Goal: Obtain resource: Obtain resource

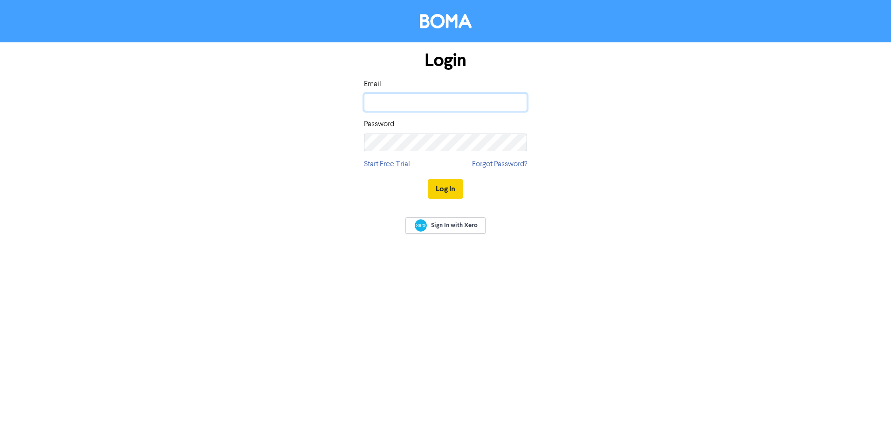
type input "[PERSON_NAME][EMAIL_ADDRESS][DOMAIN_NAME]"
click at [436, 186] on button "Log In" at bounding box center [445, 189] width 35 height 20
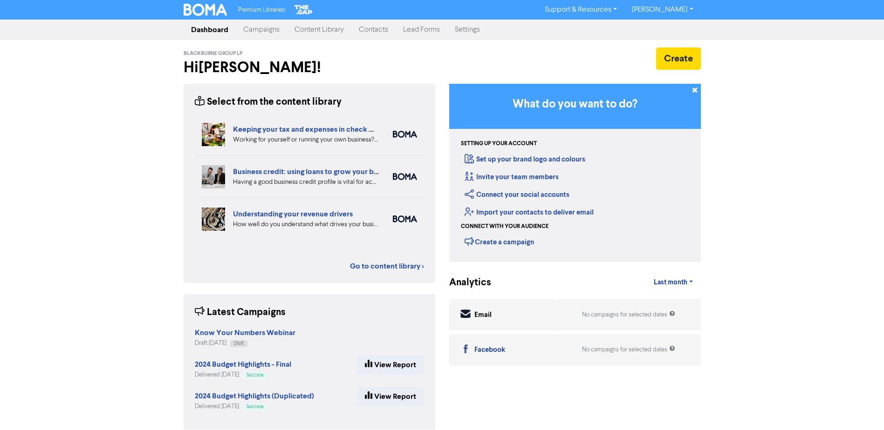
click at [57, 91] on div "Premium Libraries: Support & Resources Video Tutorials FAQ & Guides Marketing E…" at bounding box center [442, 215] width 884 height 430
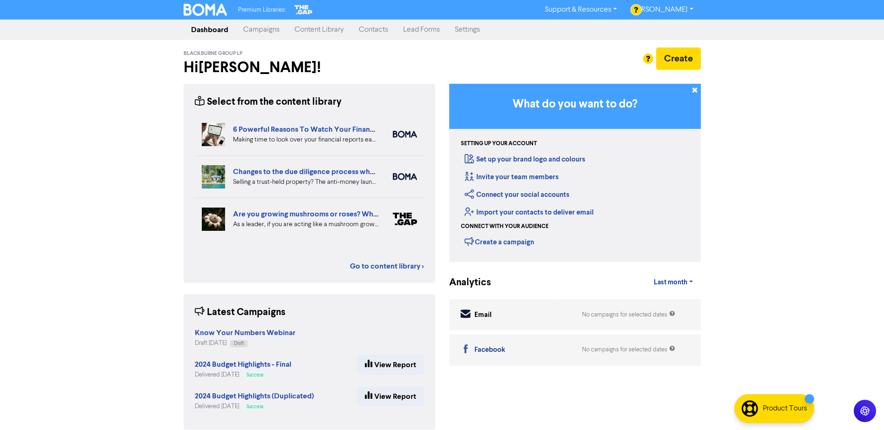
scroll to position [11, 0]
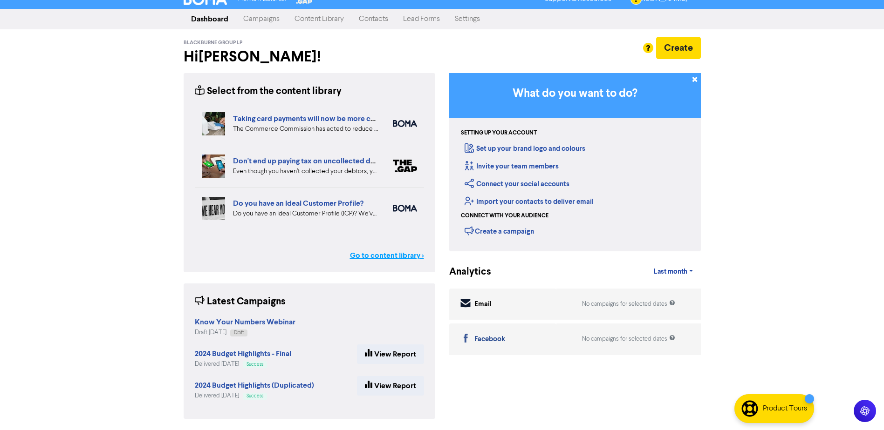
click at [355, 257] on link "Go to content library >" at bounding box center [387, 255] width 74 height 11
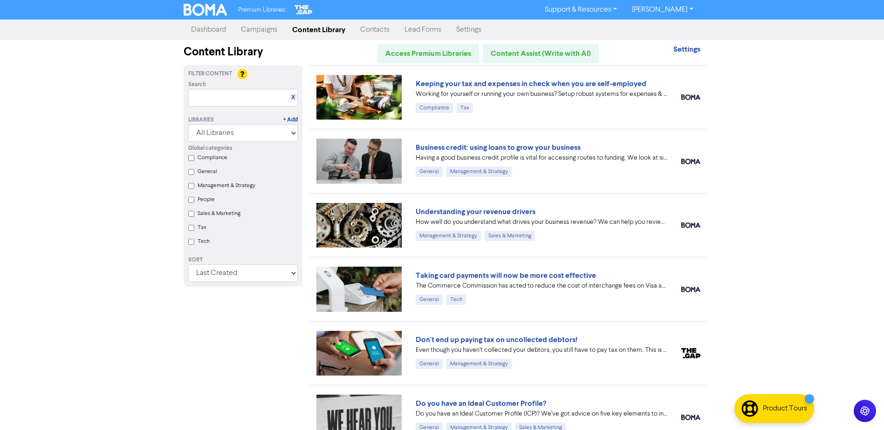
click at [157, 373] on div "Premium Libraries: Support & Resources Video Tutorials FAQ & Guides Marketing E…" at bounding box center [442, 215] width 884 height 430
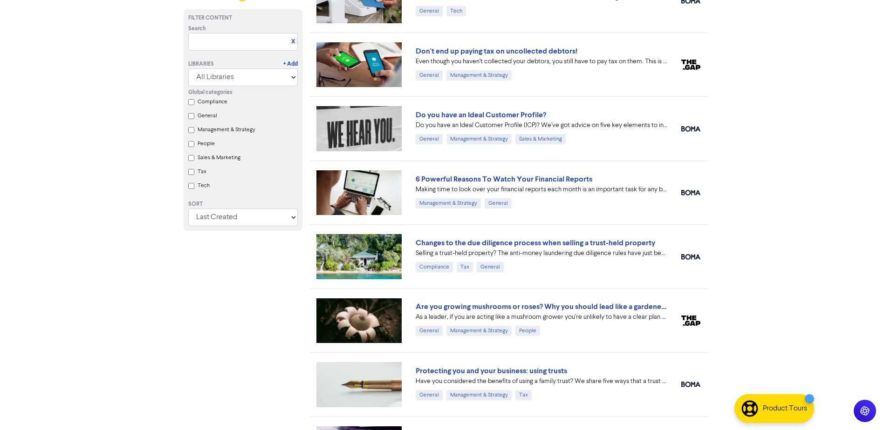
scroll to position [229, 0]
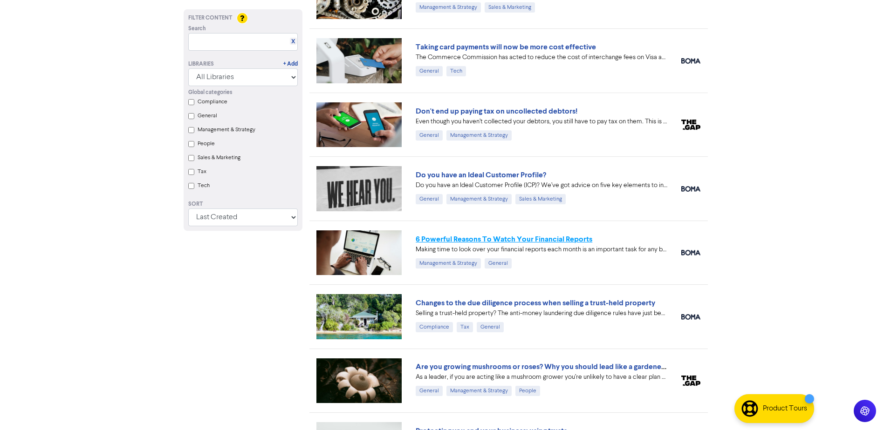
click at [510, 240] on link "6 Powerful Reasons To Watch Your Financial Reports" at bounding box center [504, 239] width 177 height 9
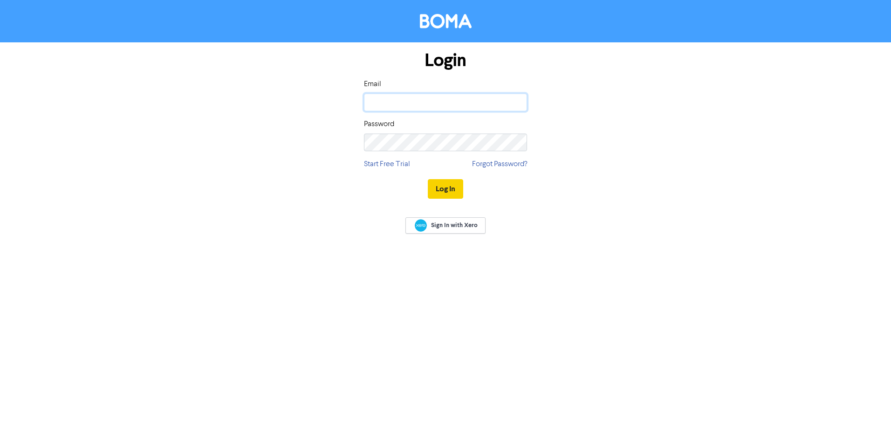
type input "[PERSON_NAME][EMAIL_ADDRESS][DOMAIN_NAME]"
click at [441, 195] on button "Log In" at bounding box center [445, 189] width 35 height 20
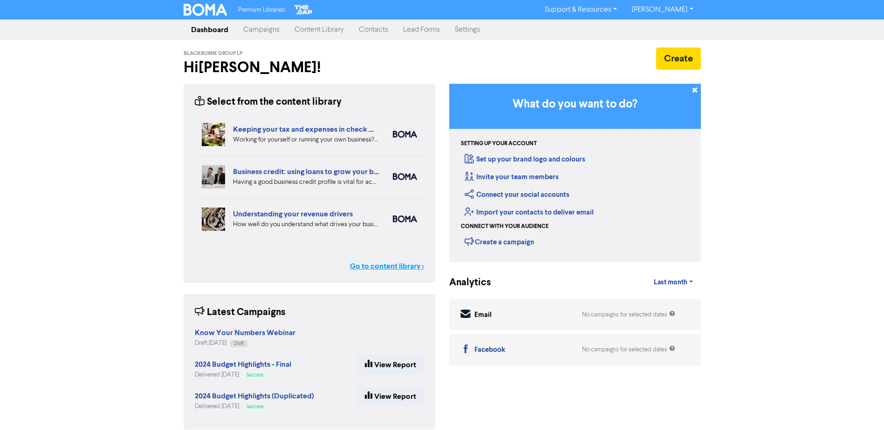
click at [384, 266] on link "Go to content library >" at bounding box center [387, 266] width 74 height 11
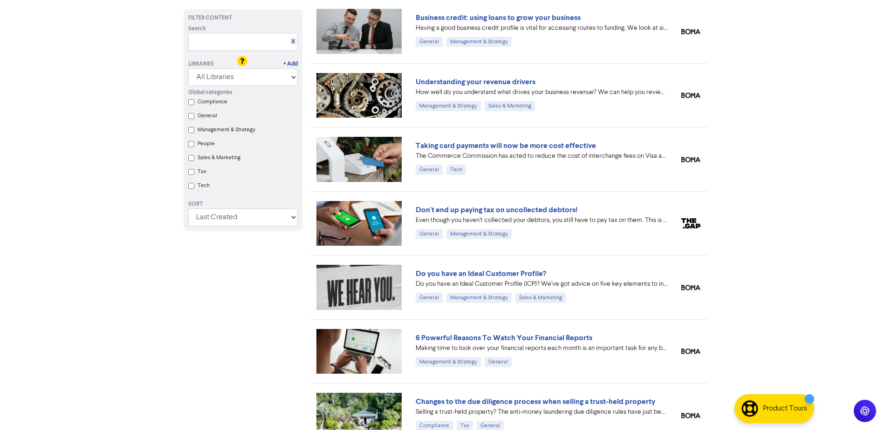
scroll to position [186, 0]
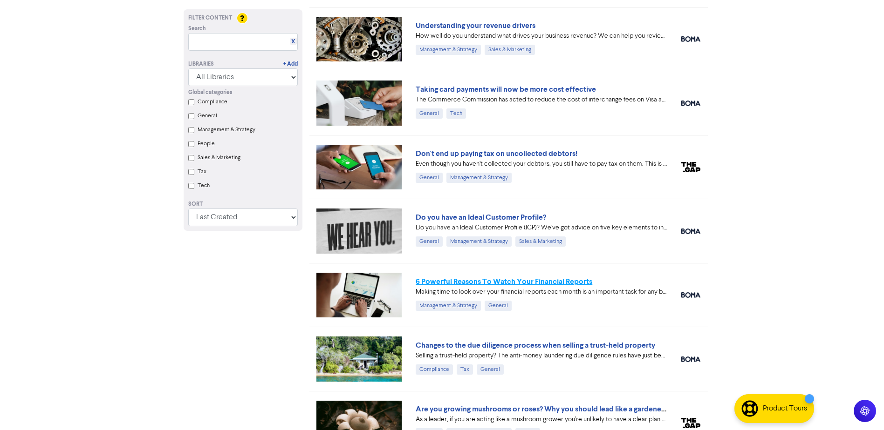
click at [479, 279] on link "6 Powerful Reasons To Watch Your Financial Reports" at bounding box center [504, 281] width 177 height 9
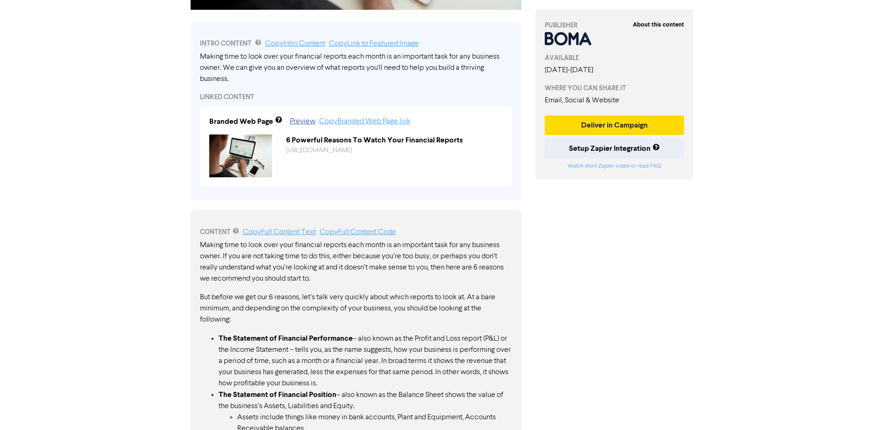
scroll to position [326, 0]
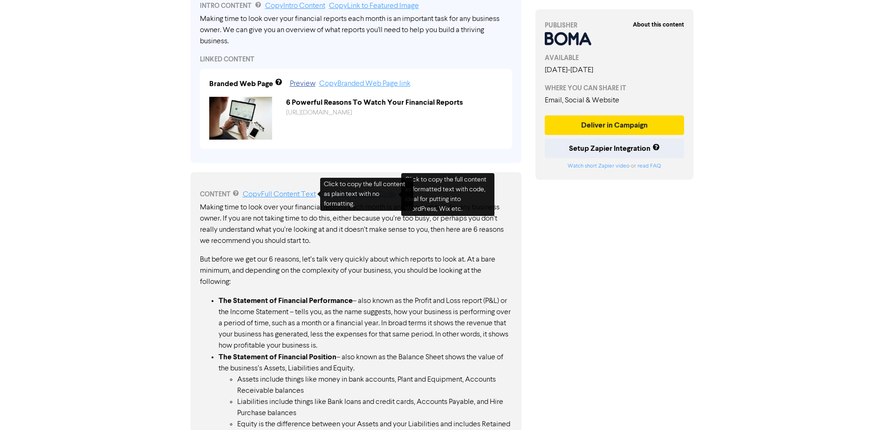
click at [292, 191] on link "Copy Full Content Text" at bounding box center [279, 194] width 73 height 7
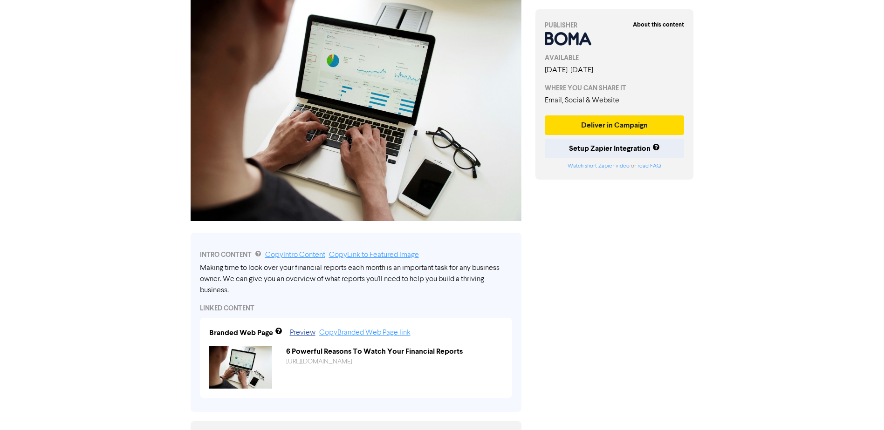
scroll to position [93, 0]
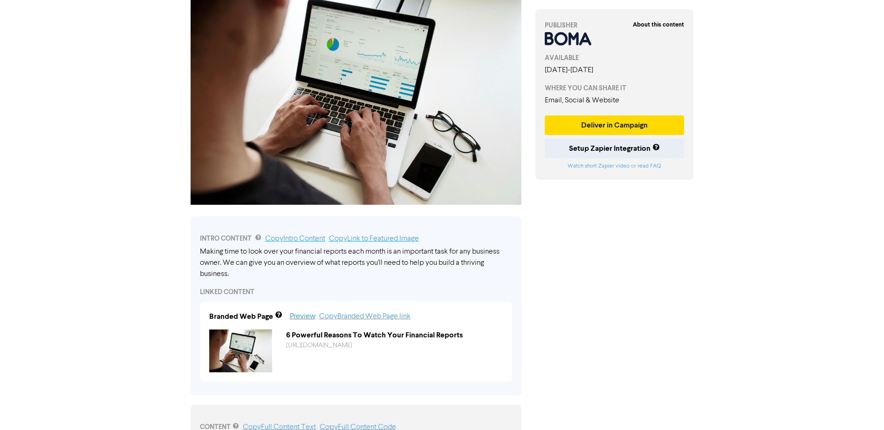
click at [300, 316] on link "Preview" at bounding box center [303, 316] width 26 height 7
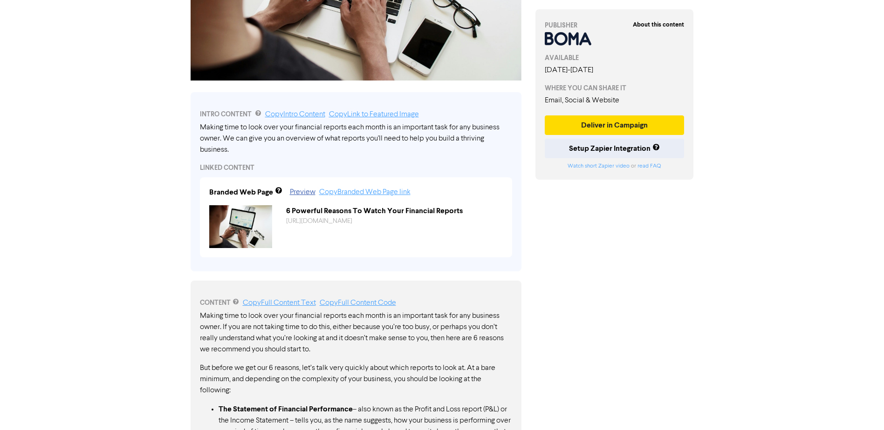
scroll to position [233, 0]
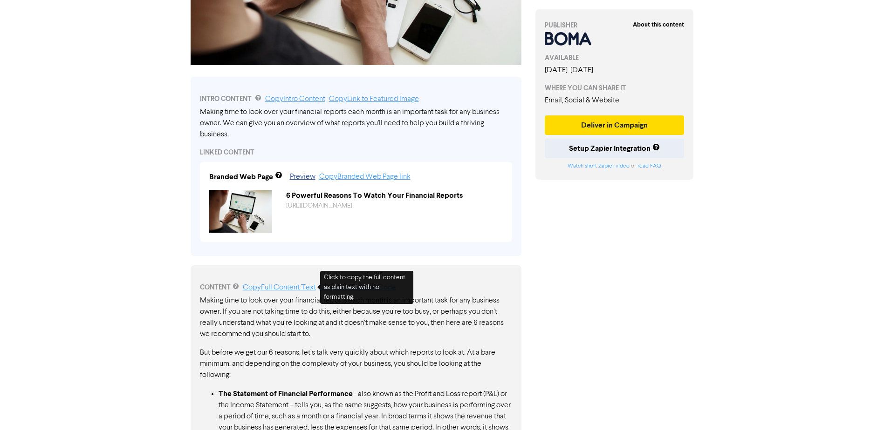
click at [286, 288] on link "Copy Full Content Text" at bounding box center [279, 287] width 73 height 7
click at [352, 205] on link "[URL][DOMAIN_NAME]" at bounding box center [319, 206] width 66 height 7
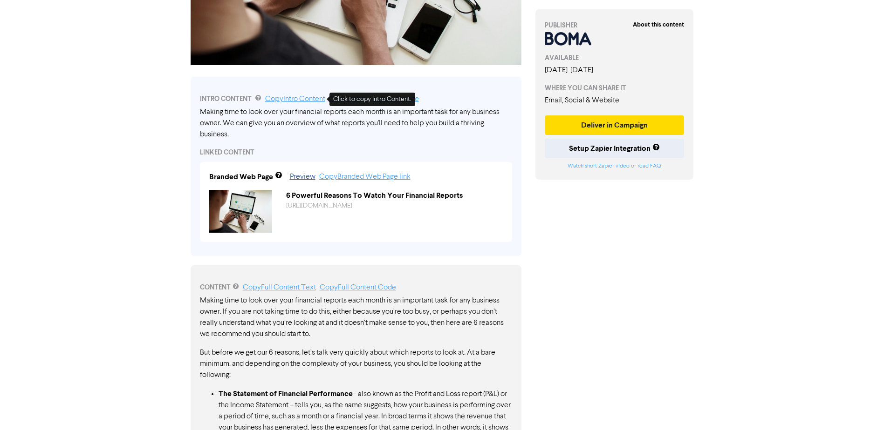
click at [303, 97] on link "Copy Intro Content" at bounding box center [295, 99] width 60 height 7
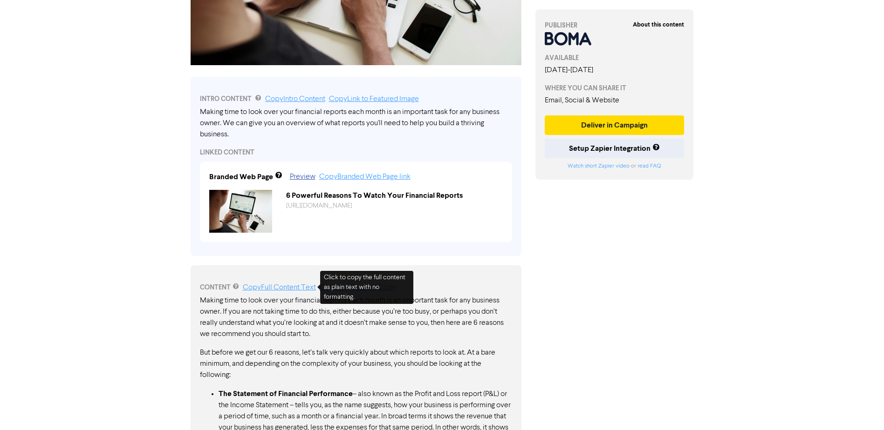
click at [272, 288] on link "Copy Full Content Text" at bounding box center [279, 287] width 73 height 7
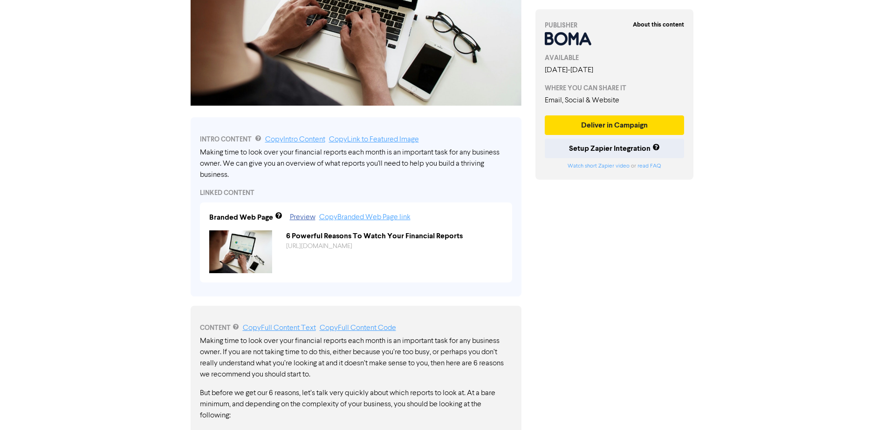
scroll to position [299, 0]
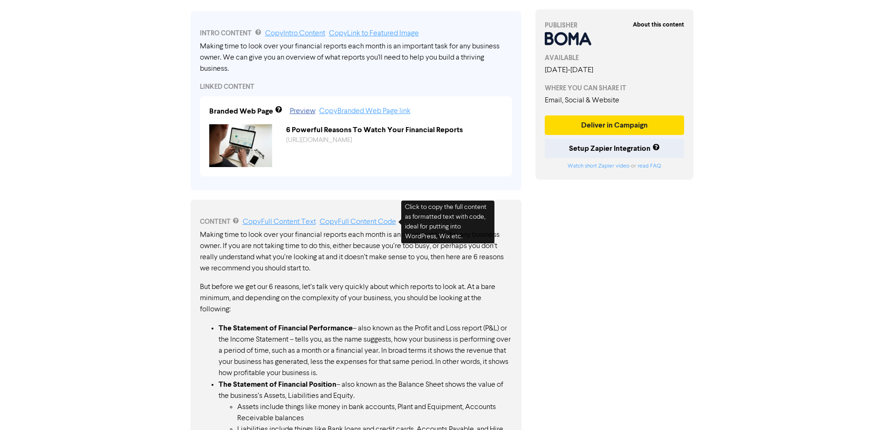
click at [351, 225] on link "Copy Full Content Code" at bounding box center [358, 222] width 76 height 7
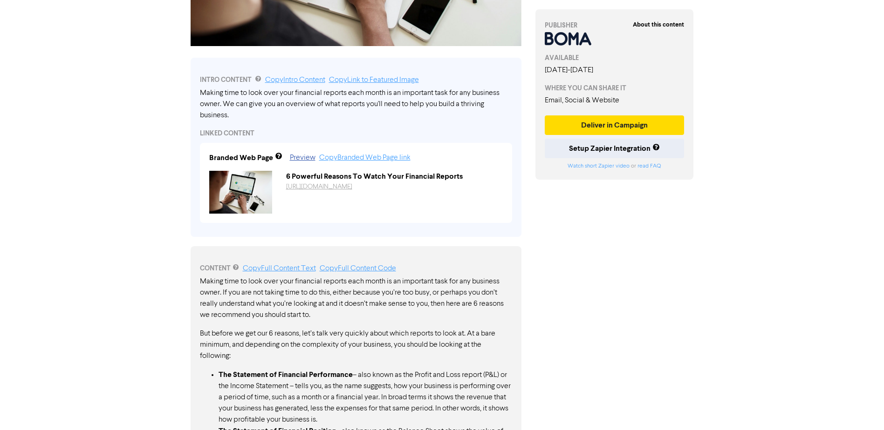
click at [338, 185] on link "[URL][DOMAIN_NAME]" at bounding box center [319, 187] width 66 height 7
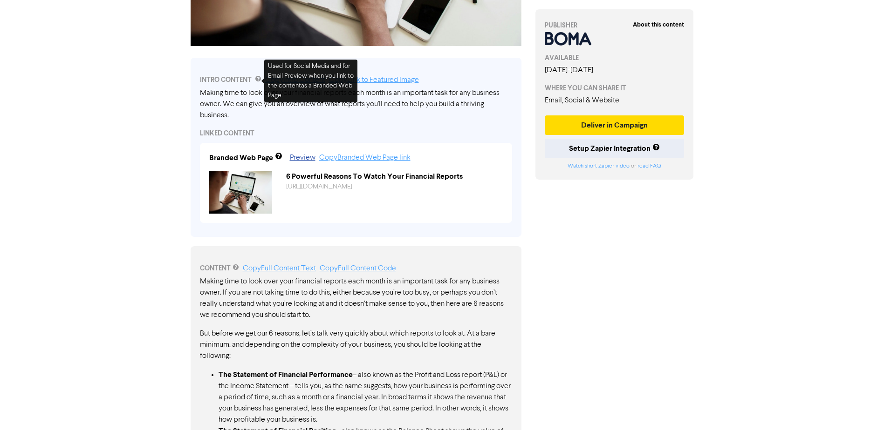
click at [621, 332] on div "About this content PUBLISHER AVAILABLE July 30th, 2025 - January 30th, 2026 WHE…" at bounding box center [614, 409] width 172 height 1231
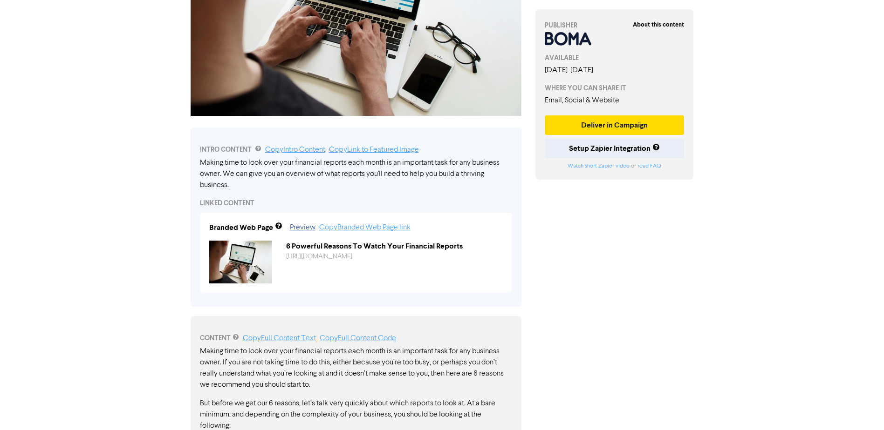
scroll to position [159, 0]
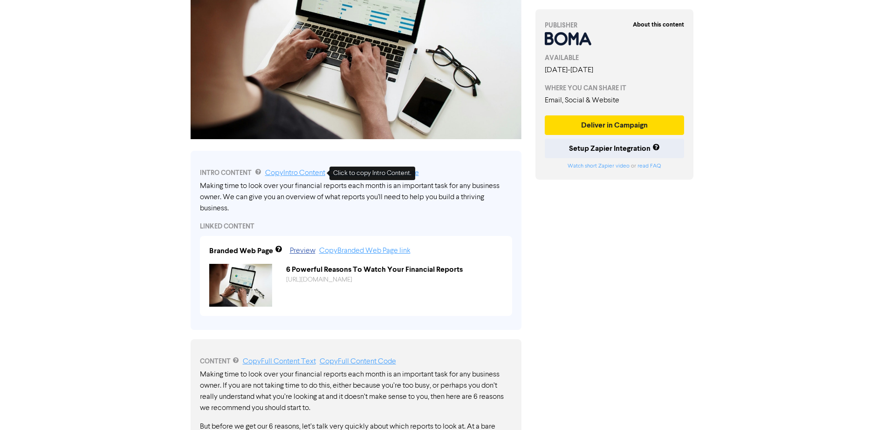
click at [297, 175] on link "Copy Intro Content" at bounding box center [295, 173] width 60 height 7
